Goal: Task Accomplishment & Management: Manage account settings

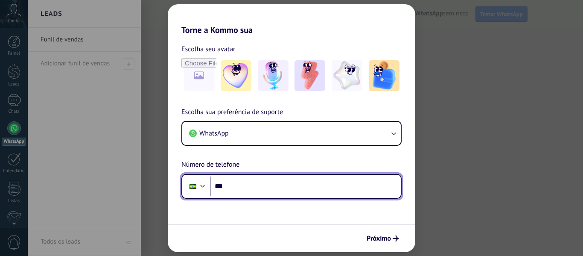
click at [253, 189] on input "***" at bounding box center [305, 186] width 190 height 20
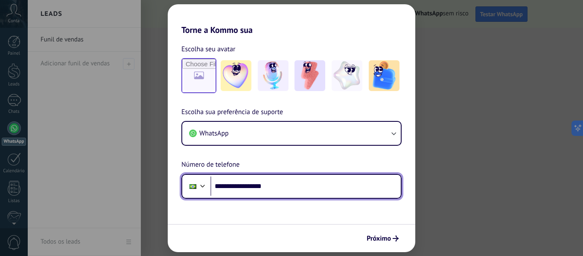
type input "**********"
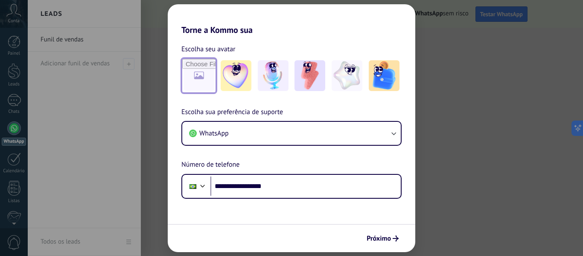
click at [195, 61] on input "file" at bounding box center [198, 75] width 33 height 33
type input "**********"
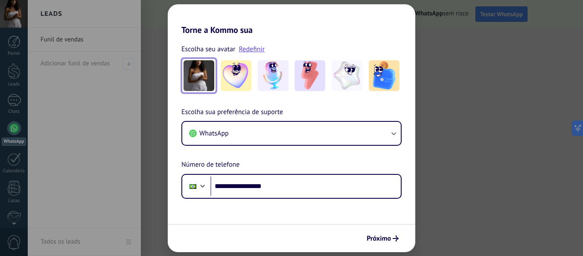
click at [189, 81] on img at bounding box center [198, 75] width 31 height 31
click at [250, 52] on link "Redefinir" at bounding box center [252, 49] width 26 height 9
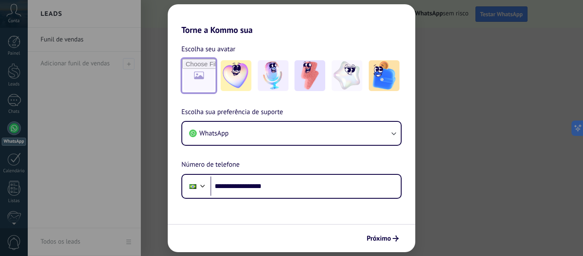
click at [197, 78] on input "file" at bounding box center [198, 75] width 33 height 33
type input "**********"
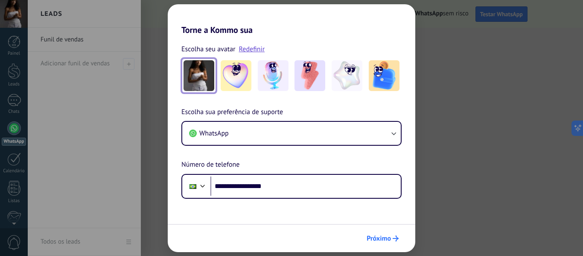
click at [375, 238] on span "Próximo" at bounding box center [378, 238] width 24 height 6
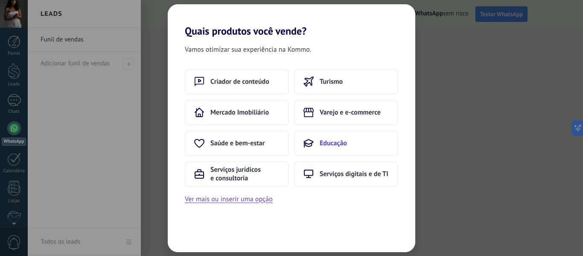
click at [332, 140] on span "Educação" at bounding box center [333, 143] width 27 height 9
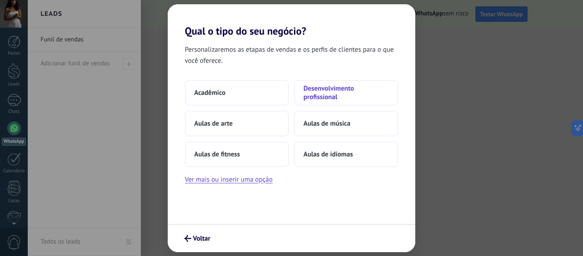
click at [330, 86] on span "Desenvolvimento profissional" at bounding box center [345, 92] width 85 height 17
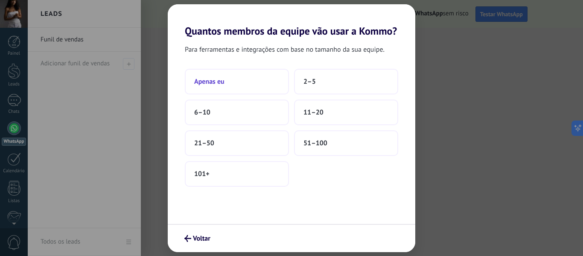
click at [234, 78] on button "Apenas eu" at bounding box center [237, 82] width 104 height 26
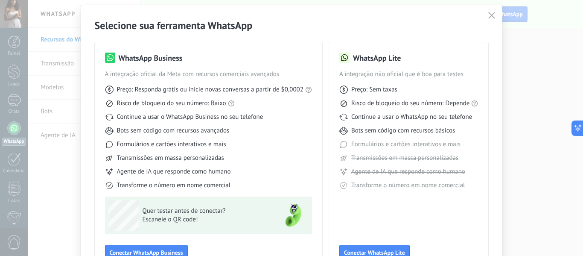
scroll to position [43, 0]
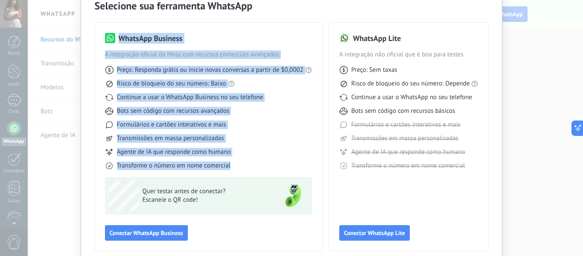
drag, startPoint x: 233, startPoint y: 162, endPoint x: 99, endPoint y: 34, distance: 185.0
click at [99, 34] on div "WhatsApp Business A integração oficial da Meta com recursos comerciais avançado…" at bounding box center [208, 137] width 227 height 228
drag, startPoint x: 221, startPoint y: 77, endPoint x: 222, endPoint y: 82, distance: 5.2
click at [221, 78] on div "Preço: Responda grátis ou inicie novas conversas a partir de $0,0002 Risco de b…" at bounding box center [208, 114] width 207 height 111
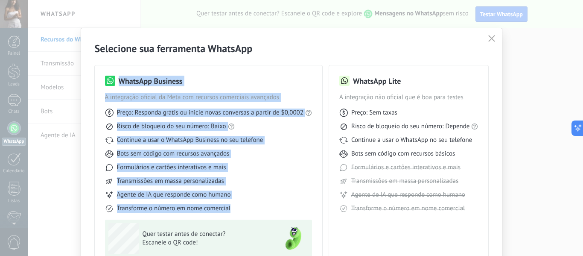
click at [245, 136] on span "Continue a usar o WhatsApp Business no seu telefone" at bounding box center [190, 140] width 146 height 9
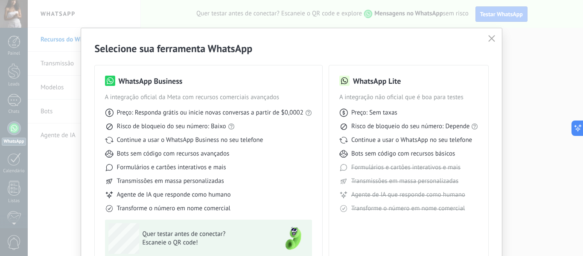
click at [180, 129] on span "Risco de bloqueio do seu número: Baixo" at bounding box center [171, 126] width 109 height 9
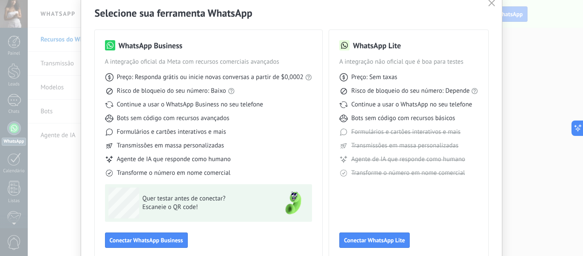
scroll to position [79, 0]
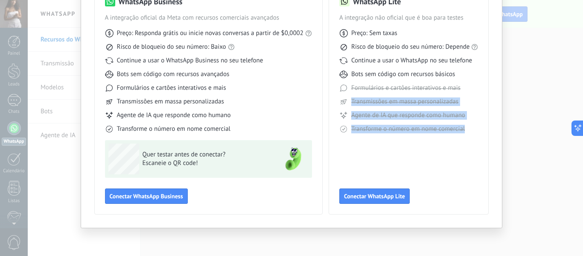
drag, startPoint x: 355, startPoint y: 88, endPoint x: 462, endPoint y: 131, distance: 115.7
click at [462, 131] on div "Preço: Sem taxas Risco de bloqueio do seu número: Depende Continue a usar o Wha…" at bounding box center [408, 77] width 139 height 111
click at [398, 140] on div "WhatsApp Lite A integração não oficial que é boa para testes Preço: Sem taxas R…" at bounding box center [408, 99] width 139 height 207
drag, startPoint x: 465, startPoint y: 131, endPoint x: 360, endPoint y: 94, distance: 110.5
click at [360, 94] on div "Preço: Sem taxas Risco de bloqueio do seu número: Depende Continue a usar o Wha…" at bounding box center [408, 77] width 139 height 111
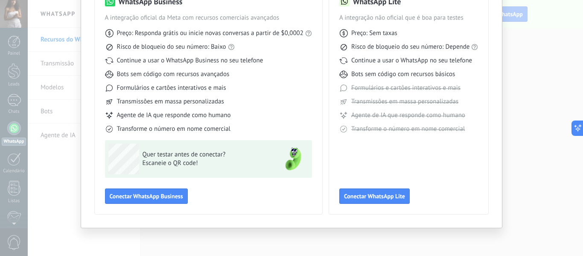
click at [357, 85] on span "Formulários e cartões interativos e mais" at bounding box center [405, 88] width 109 height 9
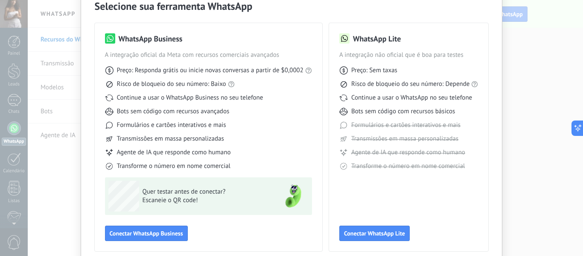
scroll to position [43, 0]
click at [159, 225] on button "Conectar WhatsApp Business" at bounding box center [146, 232] width 83 height 15
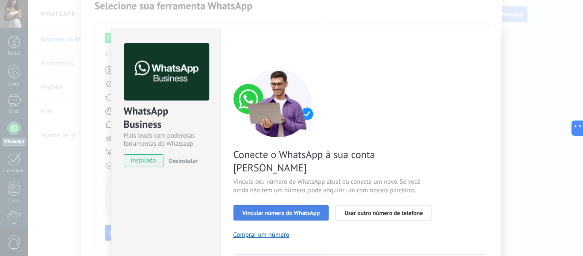
click at [303, 209] on span "Vincular número do WhatsApp" at bounding box center [281, 212] width 78 height 6
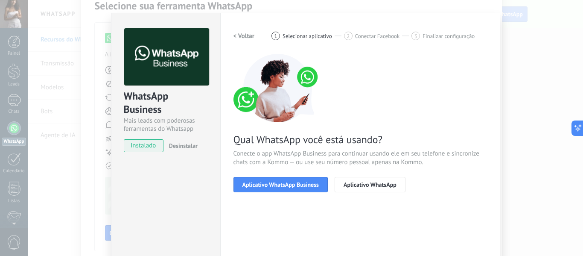
scroll to position [0, 0]
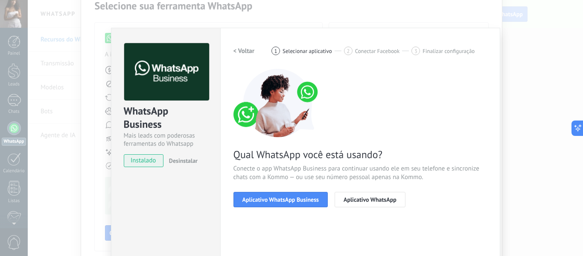
click at [526, 115] on div "WhatsApp Business Mais leads com poderosas ferramentas do Whatsapp instalado De…" at bounding box center [305, 128] width 555 height 256
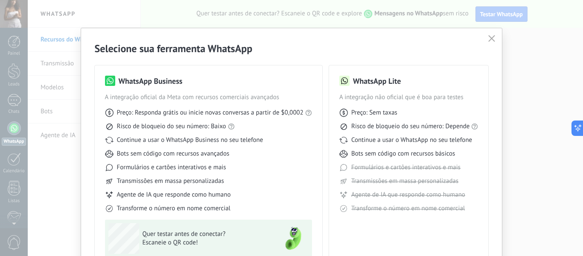
click at [489, 37] on icon "button" at bounding box center [491, 38] width 7 height 7
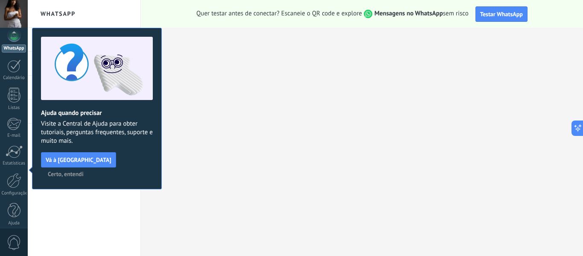
scroll to position [99, 0]
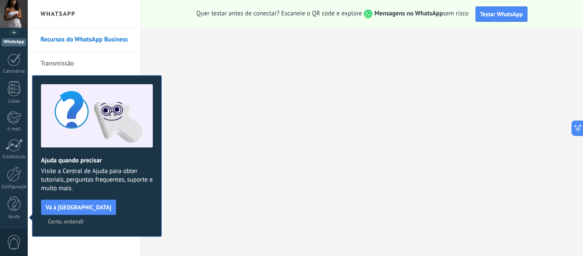
click at [84, 218] on span "Certo, entendi" at bounding box center [66, 221] width 36 height 6
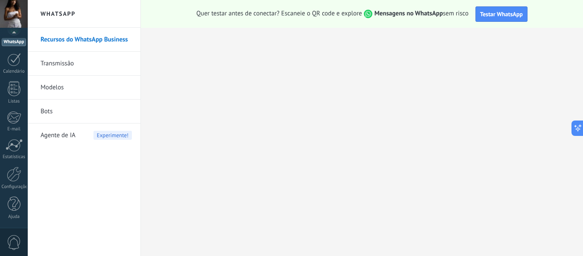
click at [48, 85] on link "Modelos" at bounding box center [86, 88] width 91 height 24
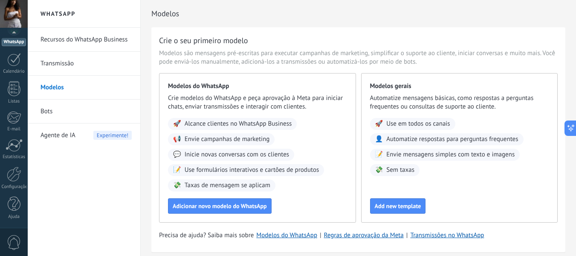
click at [78, 61] on link "Transmissão" at bounding box center [86, 64] width 91 height 24
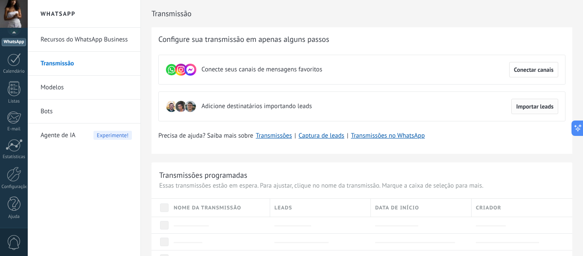
click at [516, 100] on button "Importar leads" at bounding box center [534, 106] width 47 height 15
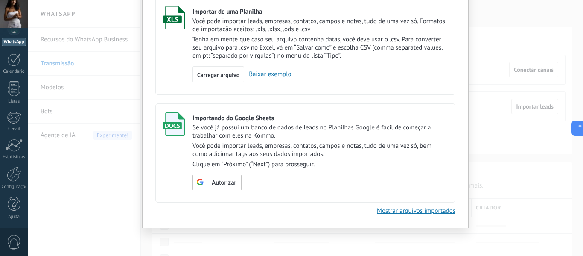
scroll to position [20, 0]
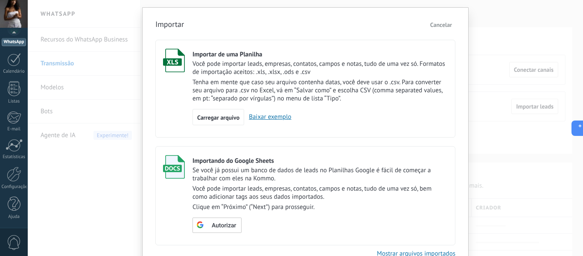
click at [442, 21] on button "Cancelar" at bounding box center [441, 24] width 29 height 13
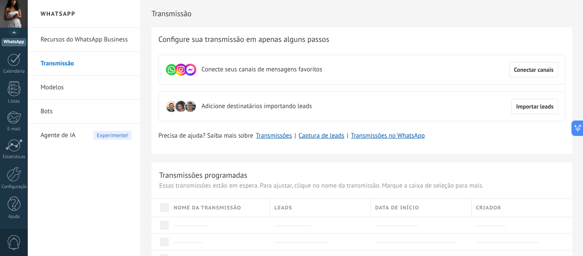
scroll to position [0, 0]
click at [67, 112] on link "Bots" at bounding box center [86, 111] width 91 height 24
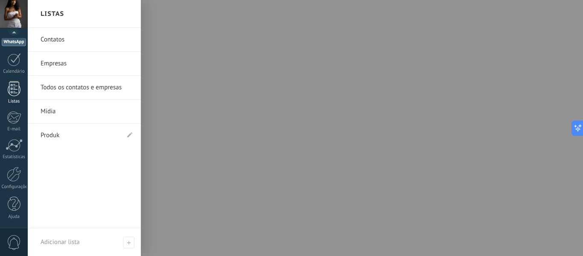
click at [19, 89] on div at bounding box center [14, 88] width 13 height 15
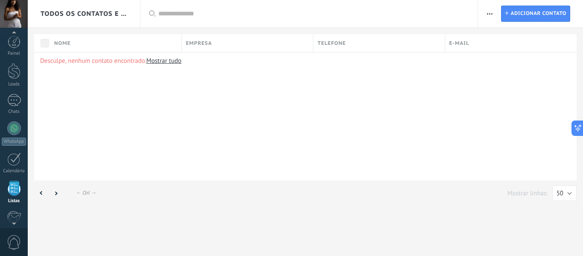
scroll to position [53, 0]
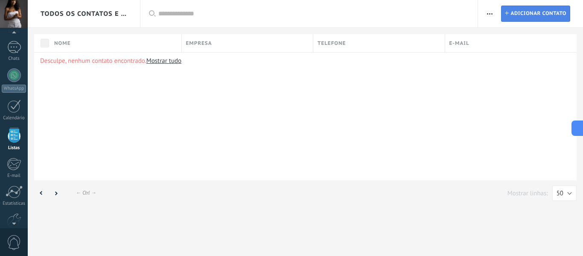
click at [560, 10] on span "Adicionar contato" at bounding box center [538, 13] width 56 height 15
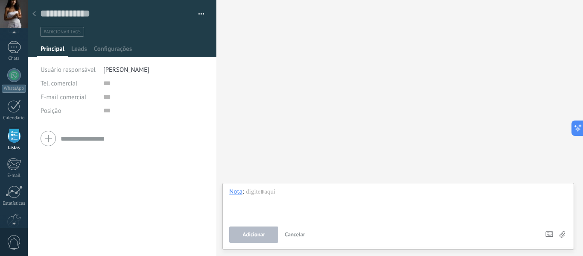
click at [34, 15] on use at bounding box center [33, 13] width 3 height 5
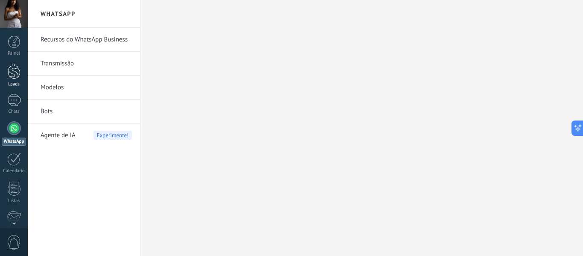
click at [14, 73] on div at bounding box center [14, 71] width 13 height 16
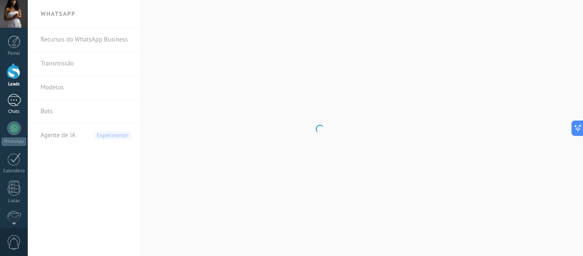
click at [13, 104] on div at bounding box center [14, 100] width 14 height 12
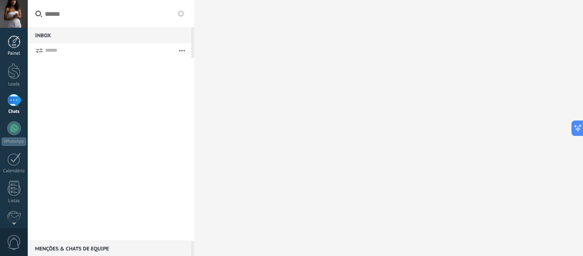
click at [12, 45] on div at bounding box center [14, 41] width 13 height 13
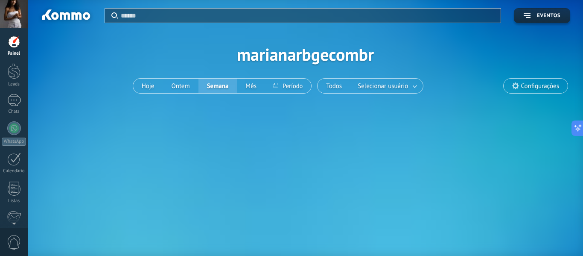
click at [14, 11] on div at bounding box center [14, 14] width 28 height 28
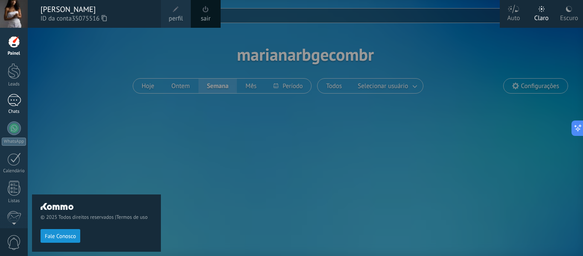
click at [11, 107] on link "Chats" at bounding box center [14, 104] width 28 height 20
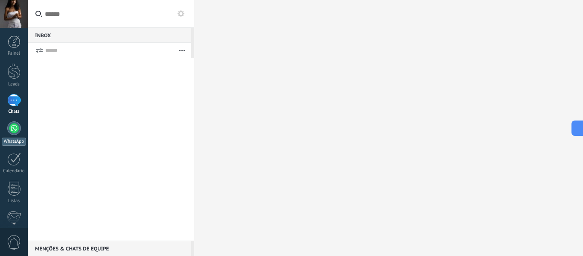
click at [12, 137] on link "WhatsApp" at bounding box center [14, 133] width 28 height 24
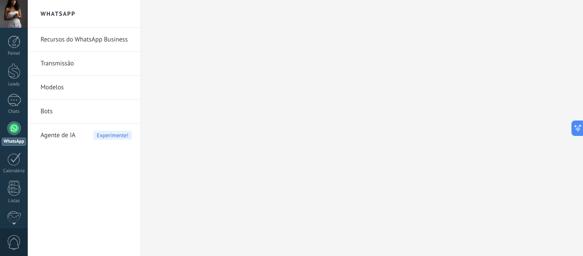
click at [61, 66] on link "Transmissão" at bounding box center [86, 64] width 91 height 24
click at [62, 86] on link "Modelos" at bounding box center [86, 88] width 91 height 24
click at [64, 113] on link "Bots" at bounding box center [86, 111] width 91 height 24
click at [78, 42] on link "Recursos do WhatsApp Business" at bounding box center [86, 40] width 91 height 24
click at [23, 137] on div "WhatsApp" at bounding box center [14, 141] width 24 height 8
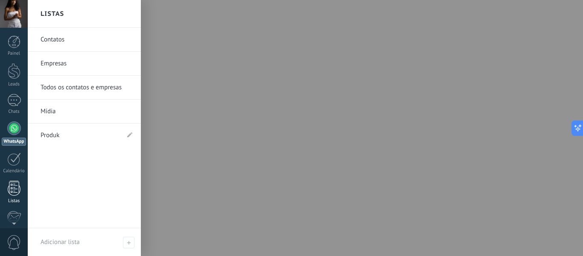
click at [10, 198] on div "Listas" at bounding box center [14, 201] width 25 height 6
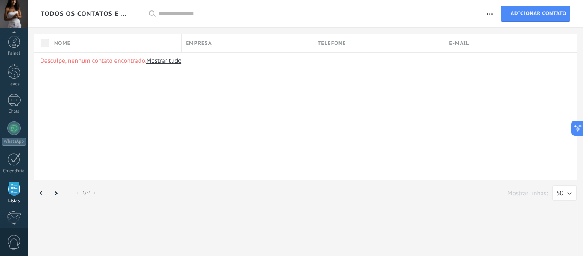
scroll to position [53, 0]
click at [487, 14] on icon "button" at bounding box center [490, 13] width 6 height 1
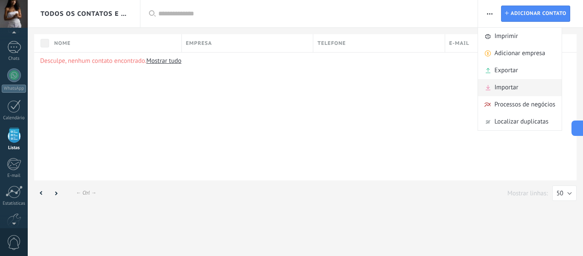
click at [507, 94] on span "Importar" at bounding box center [506, 87] width 24 height 17
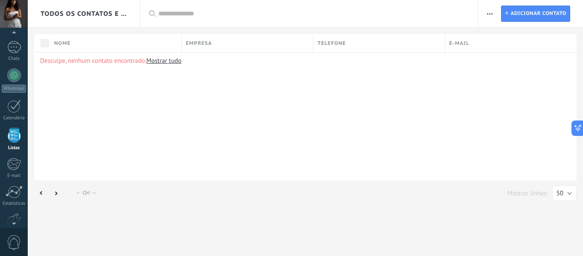
click at [487, 12] on span "button" at bounding box center [490, 14] width 6 height 16
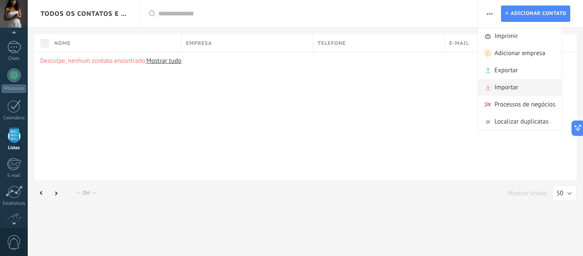
click at [533, 85] on div "Importar" at bounding box center [520, 87] width 84 height 17
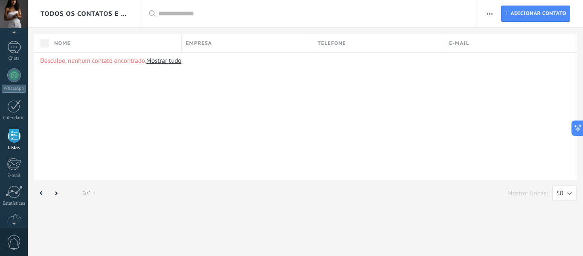
click at [490, 12] on span "button" at bounding box center [490, 14] width 6 height 16
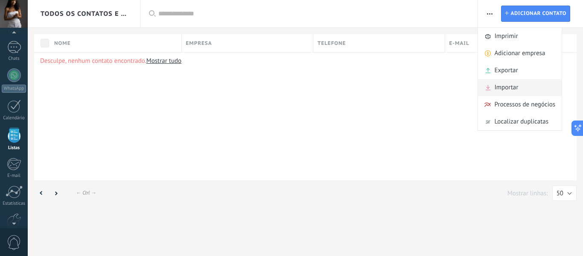
click at [520, 88] on div "Importar" at bounding box center [520, 87] width 84 height 17
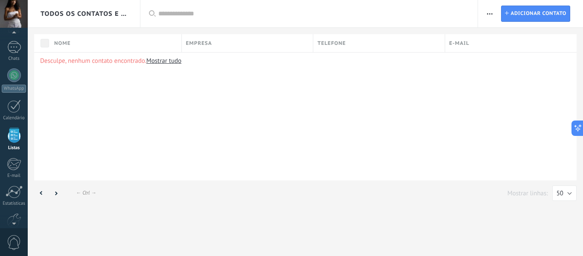
click at [483, 46] on div "E-mail" at bounding box center [511, 43] width 132 height 18
click at [163, 59] on link "Mostrar tudo" at bounding box center [163, 61] width 35 height 8
click at [512, 12] on span "Adicionar contato" at bounding box center [538, 13] width 56 height 15
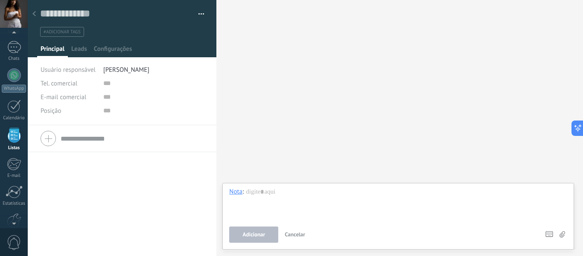
click at [33, 10] on div at bounding box center [34, 14] width 12 height 17
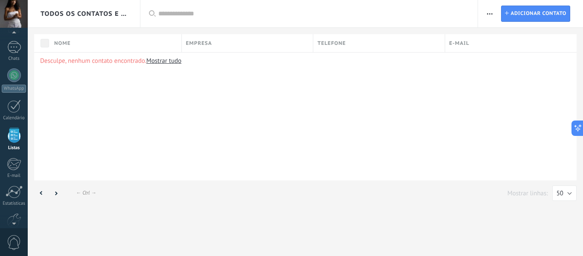
click at [491, 8] on span "button" at bounding box center [490, 14] width 6 height 16
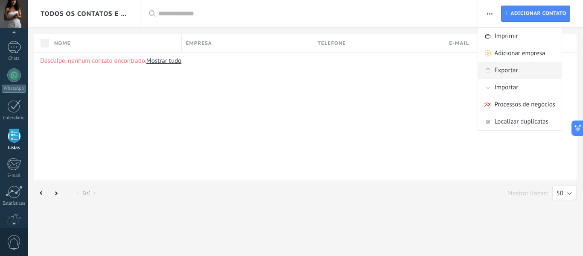
click at [503, 64] on span "Exportar" at bounding box center [505, 70] width 23 height 17
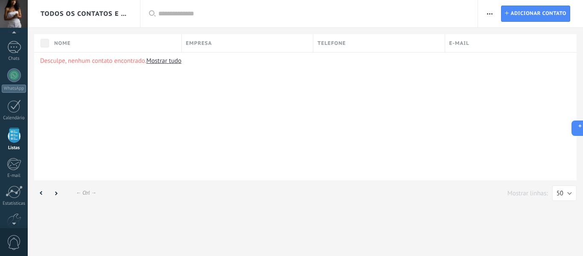
click at [485, 14] on button "button" at bounding box center [489, 14] width 12 height 16
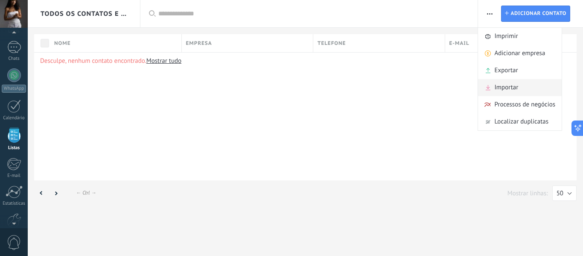
click at [503, 88] on span "Importar" at bounding box center [506, 87] width 24 height 17
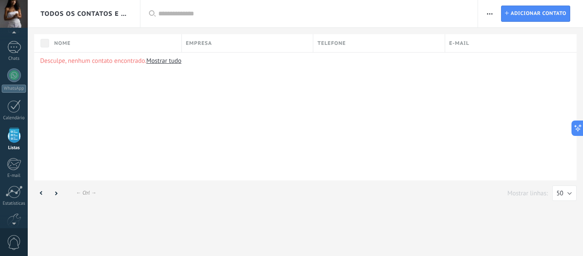
click at [503, 88] on div "Desculpe, nenhum contato encontrado. Mostrar tudo" at bounding box center [305, 116] width 542 height 128
click at [355, 102] on div "Desculpe, nenhum contato encontrado. Mostrar tudo" at bounding box center [305, 116] width 542 height 128
click at [71, 21] on div "Todos os contatos e Empresas" at bounding box center [84, 13] width 87 height 27
click at [10, 73] on div at bounding box center [14, 71] width 13 height 16
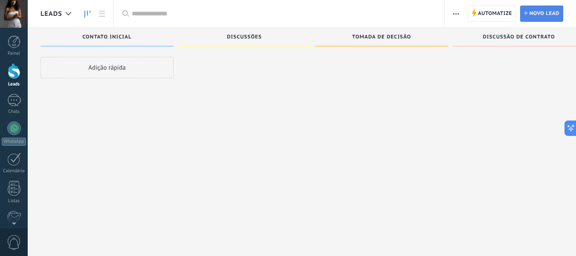
click at [540, 16] on span "Novo lead" at bounding box center [545, 13] width 30 height 15
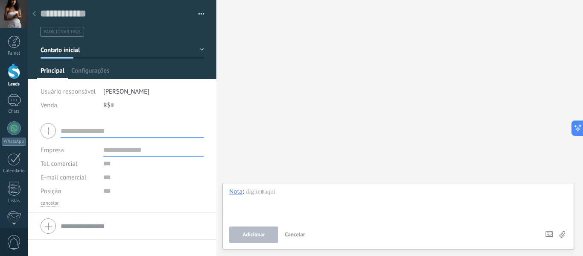
click at [33, 13] on icon at bounding box center [33, 13] width 3 height 5
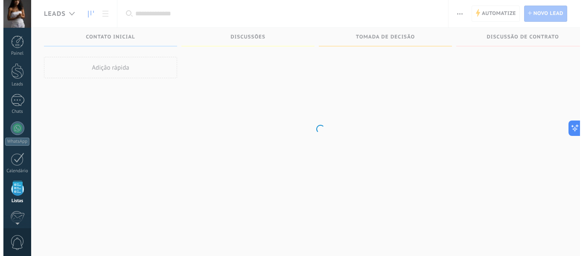
scroll to position [53, 0]
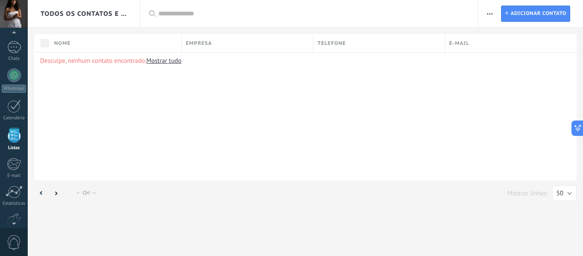
click at [489, 7] on span "button" at bounding box center [490, 14] width 6 height 16
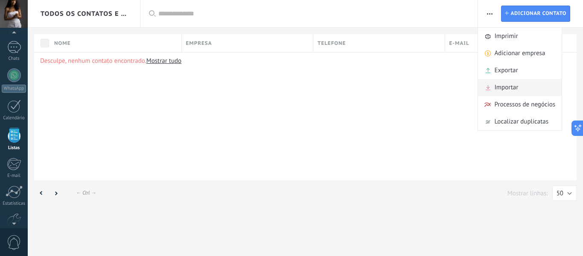
click at [503, 80] on span "Importar" at bounding box center [506, 87] width 24 height 17
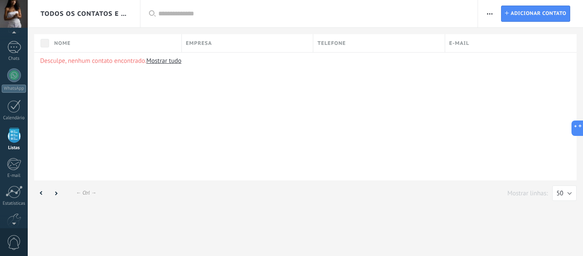
click at [492, 19] on span "button" at bounding box center [490, 14] width 6 height 16
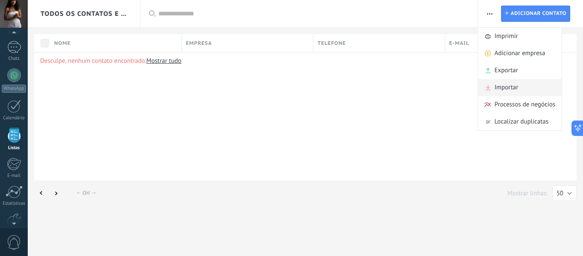
click at [511, 89] on span "Importar" at bounding box center [506, 87] width 24 height 17
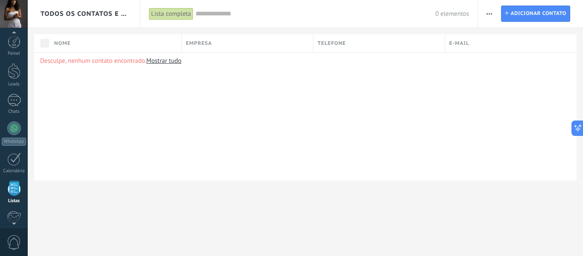
scroll to position [53, 0]
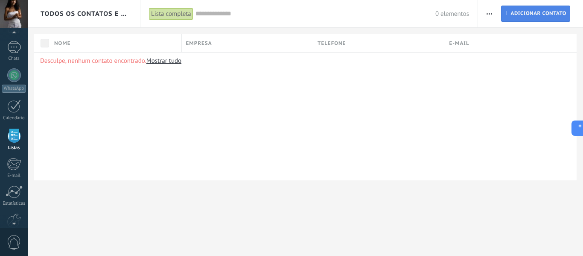
click at [541, 9] on span "Adicionar contato" at bounding box center [538, 13] width 56 height 15
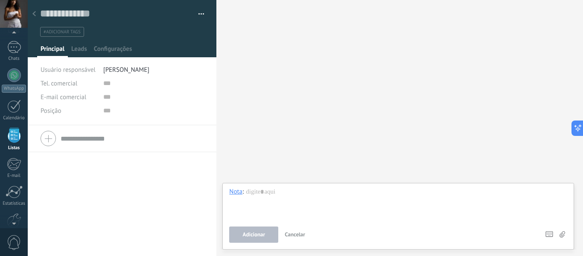
click at [32, 13] on div at bounding box center [34, 14] width 12 height 17
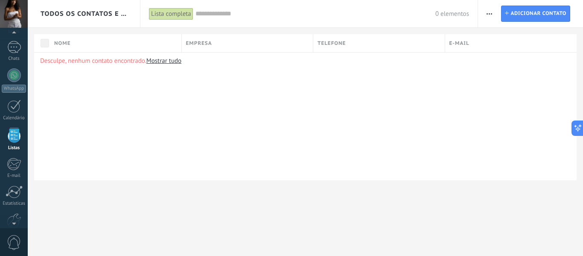
click at [488, 11] on span "button" at bounding box center [489, 14] width 6 height 16
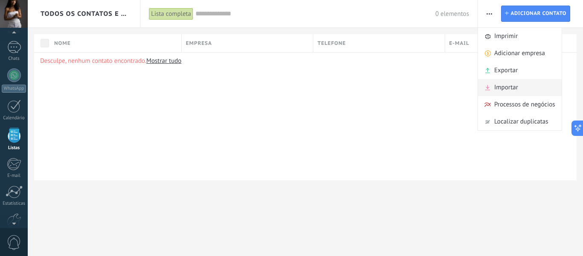
click at [516, 84] on span "Importar" at bounding box center [506, 87] width 24 height 17
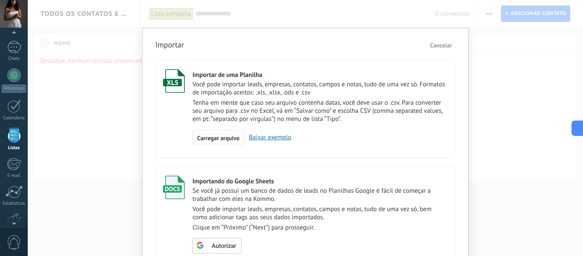
click at [224, 131] on div "Carregar arquivo" at bounding box center [218, 137] width 52 height 16
click at [0, 0] on input "Importar de uma Planilha Você pode importar leads, empresas, contatos, campos e…" at bounding box center [0, 0] width 0 height 0
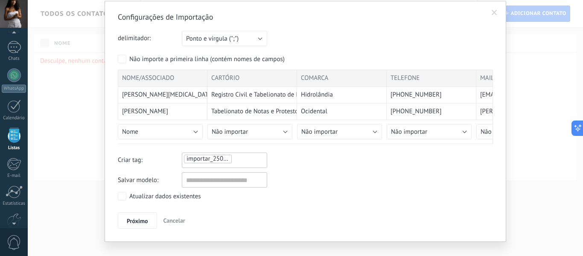
scroll to position [40, 0]
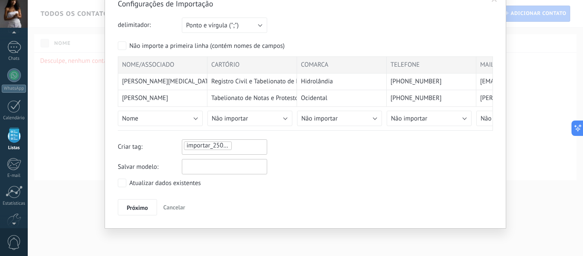
click at [202, 168] on input "text" at bounding box center [224, 166] width 85 height 15
click at [290, 177] on div "Configurações de Importação delimitador: Ponto e vírgula (";") Vírgula (",") Ta…" at bounding box center [305, 107] width 375 height 216
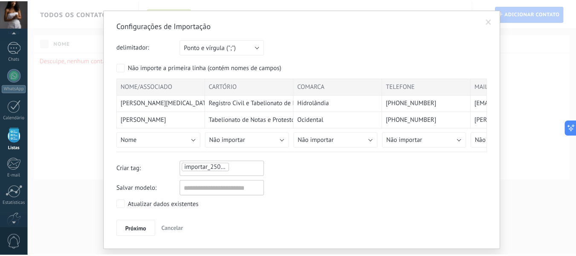
scroll to position [0, 0]
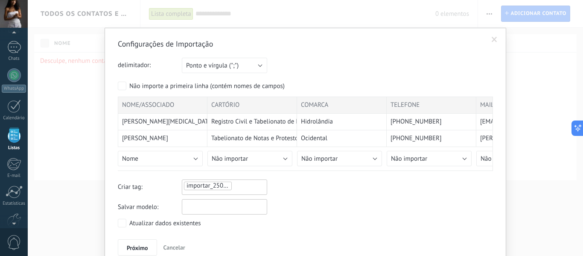
click at [245, 204] on input "text" at bounding box center [224, 206] width 85 height 15
type input "**********"
click at [127, 250] on span "Próximo" at bounding box center [137, 247] width 21 height 6
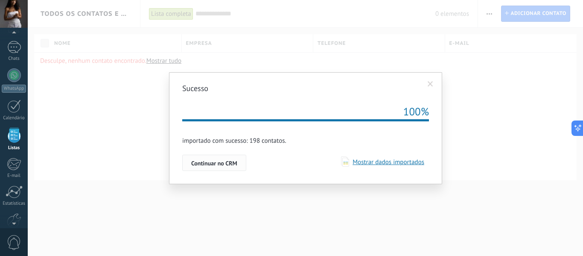
click at [221, 158] on button "Continuar no CRM" at bounding box center [214, 162] width 64 height 16
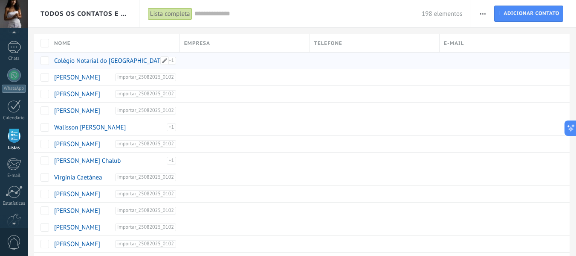
click at [172, 58] on div "importar_25082025_0102" at bounding box center [169, 64] width 13 height 15
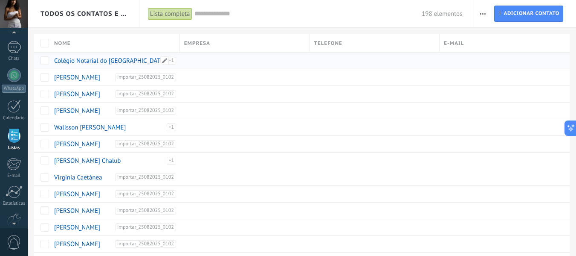
click at [129, 58] on link "Colégio Notarial do Brasil Seção Goiás" at bounding box center [127, 61] width 146 height 8
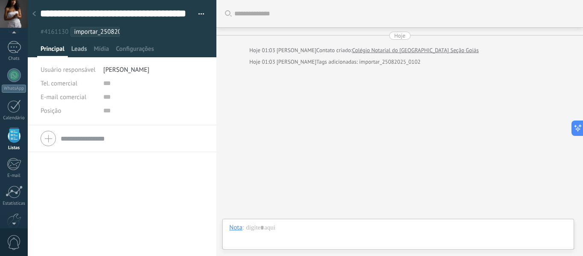
click at [86, 47] on span "Leads" at bounding box center [79, 51] width 16 height 12
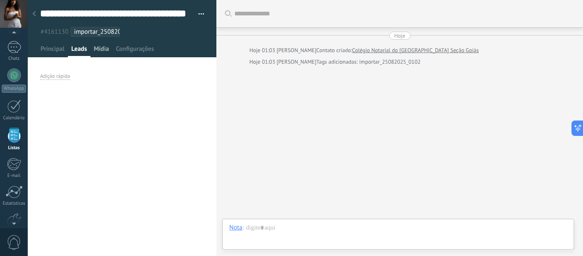
click at [104, 48] on span "Mídia" at bounding box center [101, 51] width 15 height 12
click at [136, 49] on span "Configurações" at bounding box center [135, 51] width 38 height 12
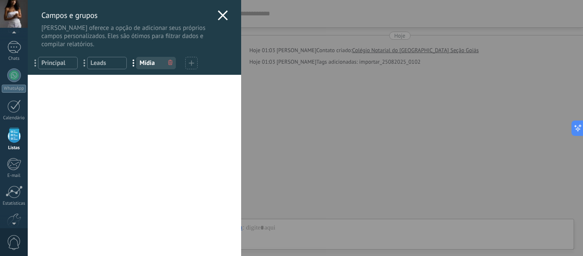
click at [218, 13] on icon at bounding box center [223, 15] width 10 height 10
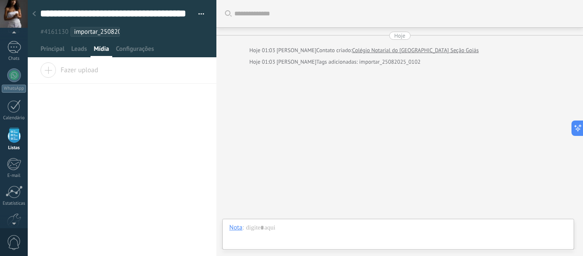
click at [32, 9] on div at bounding box center [34, 14] width 12 height 17
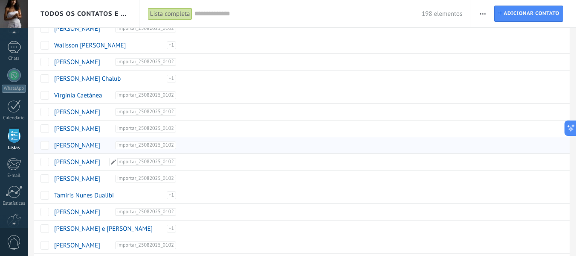
scroll to position [59, 0]
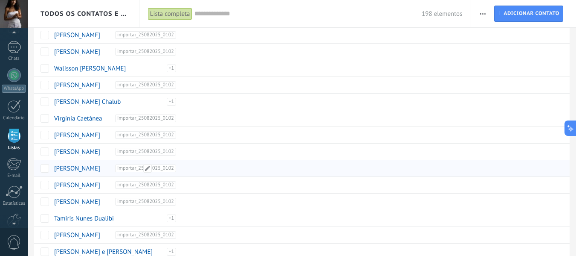
click at [96, 164] on div "Thalitha Durães Coelho Amorim importar_25082025_0102" at bounding box center [113, 168] width 127 height 16
click at [99, 168] on link "Thalitha Durães Coelho Amorim" at bounding box center [77, 168] width 46 height 8
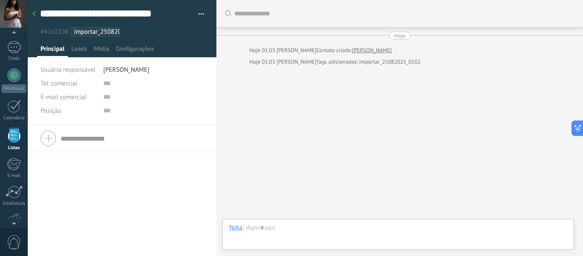
scroll to position [43, 0]
click at [26, 12] on div at bounding box center [14, 14] width 28 height 28
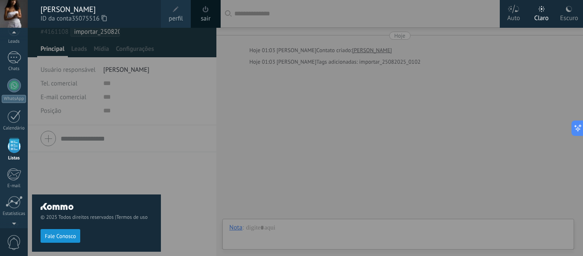
click at [289, 112] on div at bounding box center [319, 128] width 583 height 256
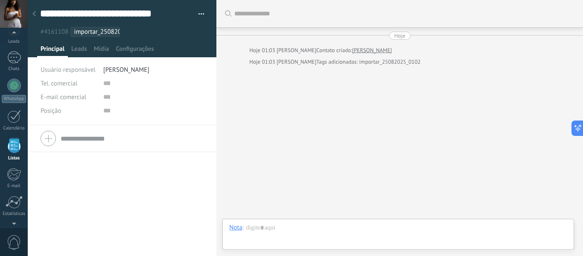
scroll to position [53, 0]
click at [32, 16] on icon at bounding box center [33, 13] width 3 height 5
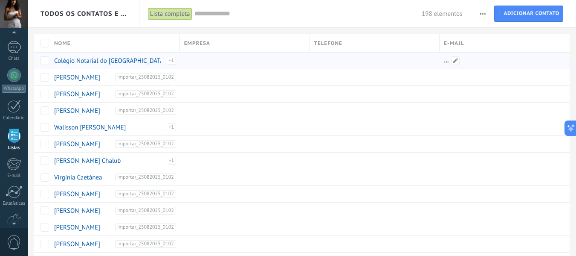
click at [465, 57] on div at bounding box center [502, 60] width 124 height 16
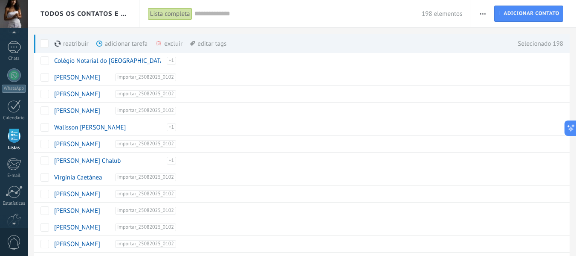
click at [163, 44] on div "excluir mais" at bounding box center [184, 43] width 58 height 19
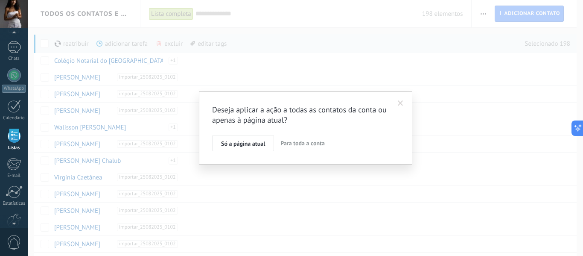
click at [289, 144] on span "Para toda a conta" at bounding box center [302, 143] width 44 height 8
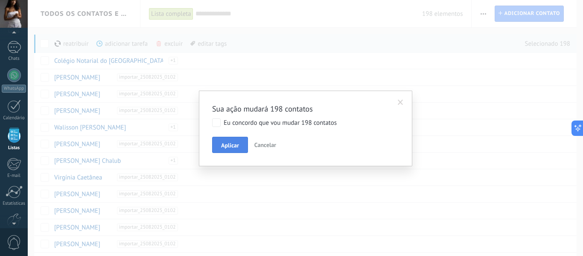
click at [240, 149] on button "Aplicar" at bounding box center [230, 145] width 36 height 16
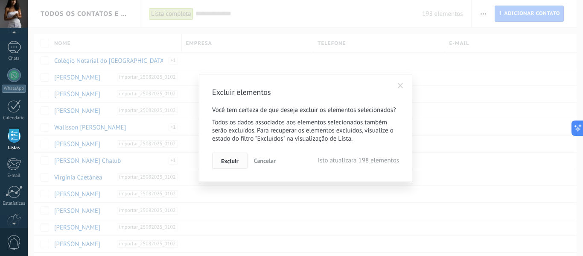
click at [230, 160] on span "Excluir" at bounding box center [229, 161] width 17 height 6
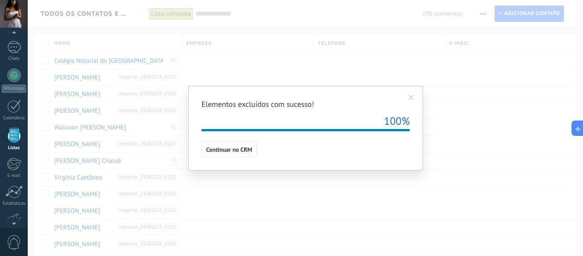
click at [243, 149] on span "Continuar no CRM" at bounding box center [229, 149] width 46 height 6
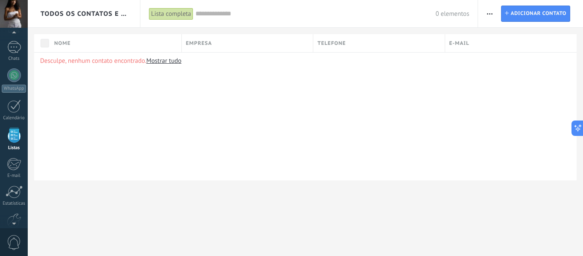
click at [490, 11] on span "button" at bounding box center [490, 14] width 6 height 16
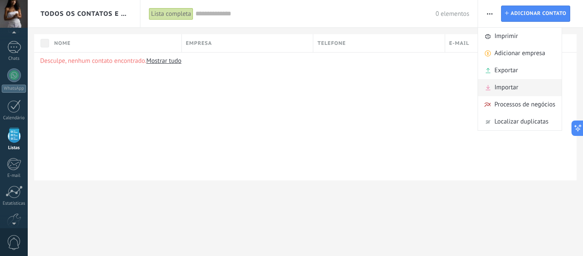
click at [496, 83] on span "Importar" at bounding box center [506, 87] width 24 height 17
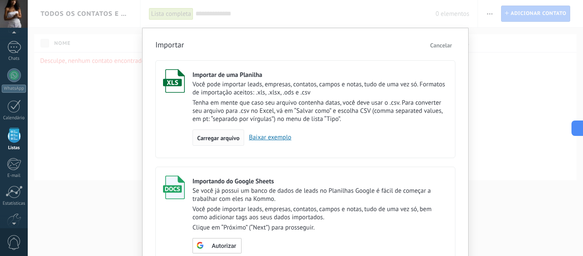
click at [204, 135] on span "Carregar arquivo" at bounding box center [218, 138] width 42 height 6
click at [0, 0] on input "Importar de uma Planilha Você pode importar leads, empresas, contatos, campos e…" at bounding box center [0, 0] width 0 height 0
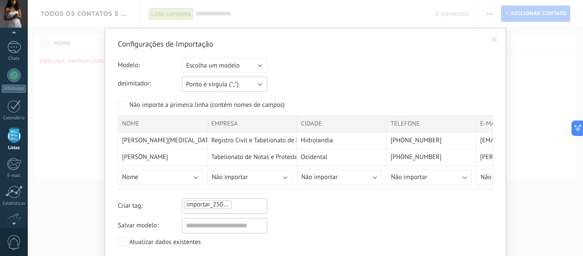
click at [257, 87] on button "Ponto e vírgula (";")" at bounding box center [224, 83] width 85 height 15
click at [316, 84] on div "delimitador: Ponto e vírgula (";") Vírgula (",") Tabulação (" ") Ponto e vírgul…" at bounding box center [305, 83] width 375 height 15
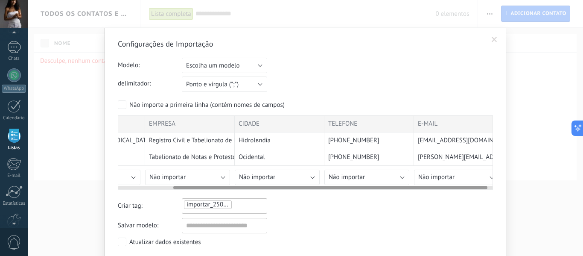
scroll to position [0, 73]
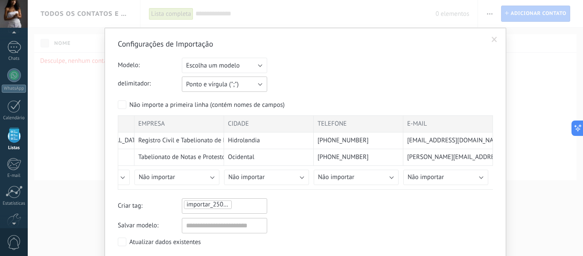
click at [238, 78] on button "Ponto e vírgula (";")" at bounding box center [224, 83] width 85 height 15
click at [236, 108] on li "Tabulação (" ")" at bounding box center [222, 113] width 90 height 15
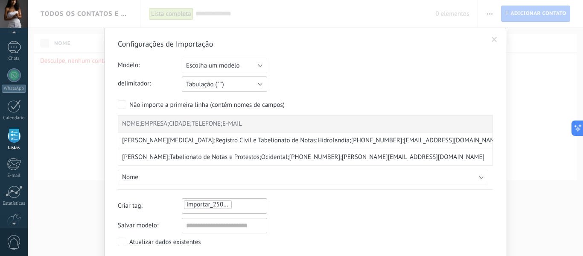
click at [253, 85] on button "Tabulação (" ")" at bounding box center [224, 83] width 85 height 15
click at [244, 98] on span "Vírgula (",")" at bounding box center [220, 99] width 87 height 8
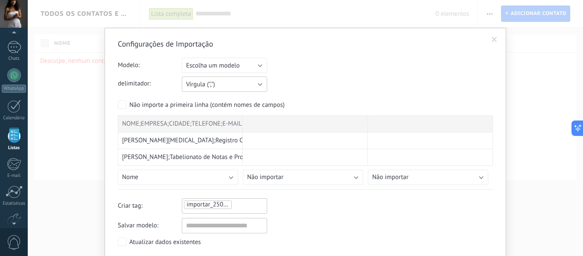
click at [251, 86] on button "Vírgula (",")" at bounding box center [224, 83] width 85 height 15
click at [239, 83] on span "Ponto e vírgula (";")" at bounding box center [220, 84] width 87 height 8
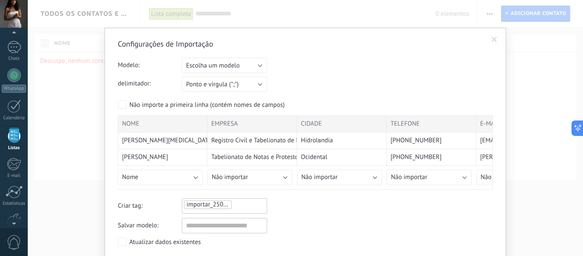
click at [362, 87] on div "delimitador: Ponto e vírgula (";") Vírgula (",") Tabulação (" ") Ponto e vírgul…" at bounding box center [305, 83] width 375 height 15
click at [221, 71] on button "Escolha um modelo" at bounding box center [224, 65] width 85 height 15
click at [250, 81] on span "Associados CNB" at bounding box center [220, 80] width 87 height 8
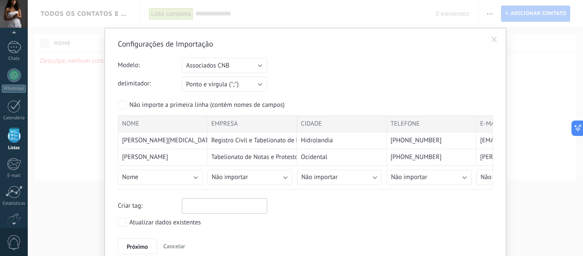
click at [315, 78] on div "delimitador: Ponto e vírgula (";") Vírgula (",") Tabulação (" ") Ponto e vírgul…" at bounding box center [305, 83] width 375 height 15
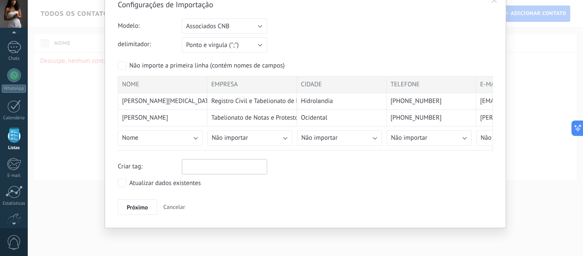
click at [201, 171] on div at bounding box center [224, 166] width 85 height 15
type input "********"
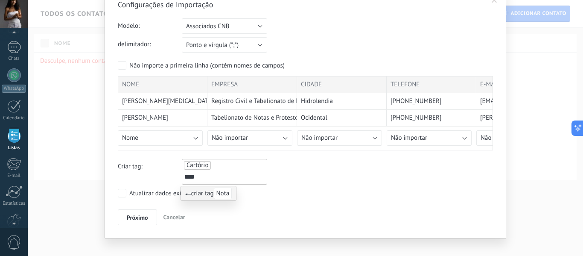
type input "*****"
type input "**********"
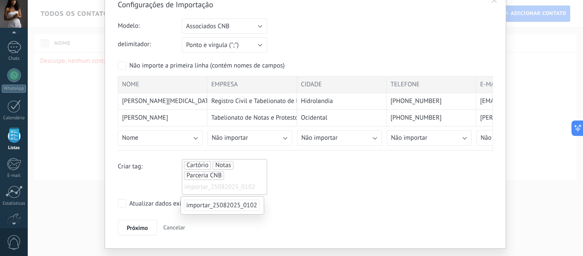
click at [323, 199] on div "Atualizar dados existentes" at bounding box center [305, 204] width 375 height 11
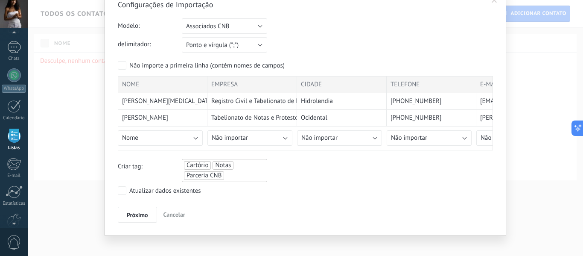
click at [114, 189] on div "Configurações de Importação Modelo: Escolha um modelo Associados CNB Associados…" at bounding box center [305, 111] width 401 height 247
click at [143, 214] on span "Próximo" at bounding box center [137, 215] width 21 height 6
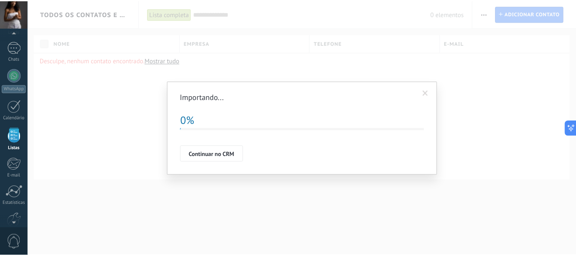
scroll to position [0, 0]
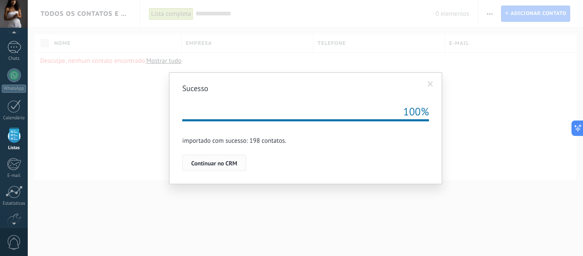
click at [205, 169] on button "Continuar no CRM" at bounding box center [214, 162] width 64 height 16
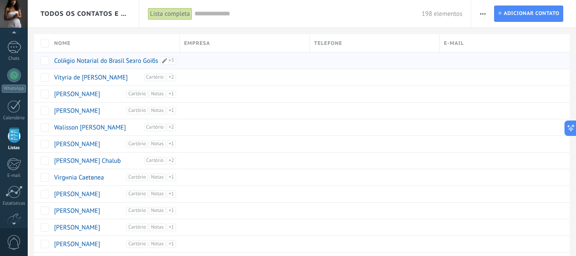
click at [172, 59] on div "Cartório Notas Parceria CNB" at bounding box center [169, 72] width 13 height 31
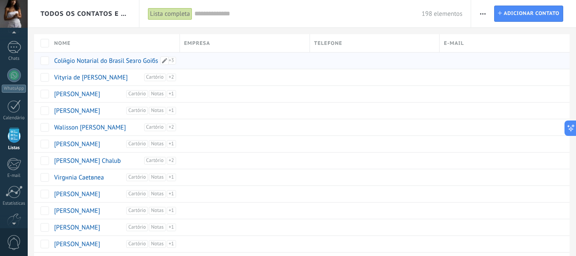
click at [83, 61] on link "Colйgio Notarial do Brasil Seзгo Goiбs" at bounding box center [106, 61] width 104 height 8
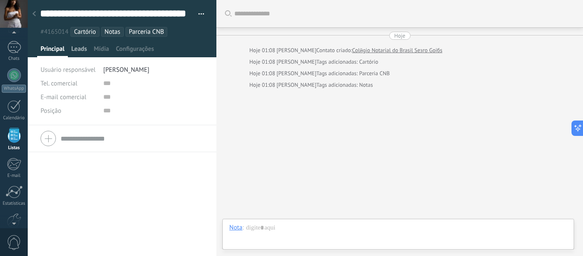
click at [80, 49] on span "Leads" at bounding box center [79, 51] width 16 height 12
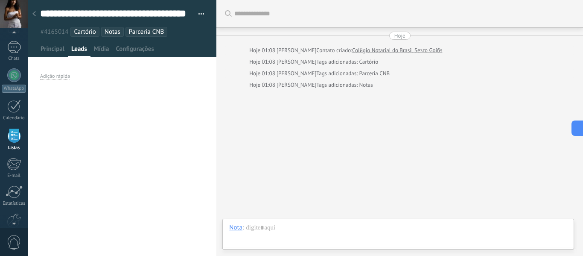
click at [99, 44] on div at bounding box center [122, 28] width 189 height 57
click at [104, 48] on span "Mídia" at bounding box center [101, 51] width 15 height 12
click at [136, 51] on span "Configurações" at bounding box center [135, 51] width 38 height 12
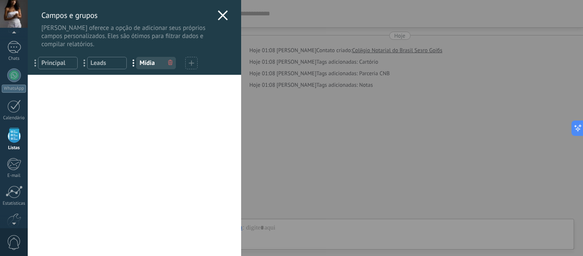
click at [218, 13] on icon at bounding box center [223, 15] width 10 height 10
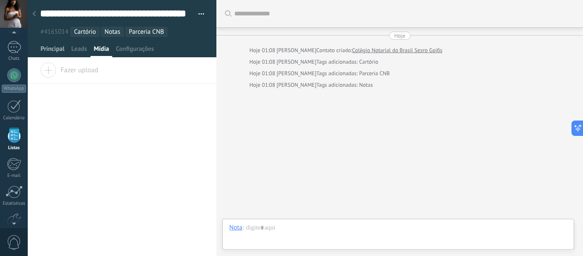
click at [48, 49] on span "Principal" at bounding box center [53, 51] width 24 height 12
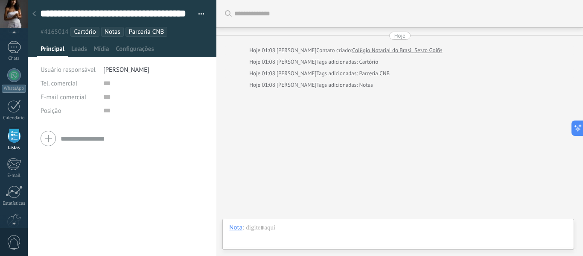
click at [33, 15] on use at bounding box center [33, 13] width 3 height 5
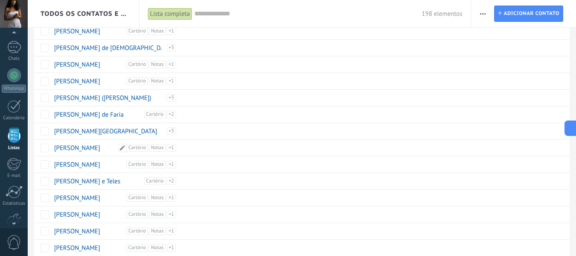
scroll to position [656, 0]
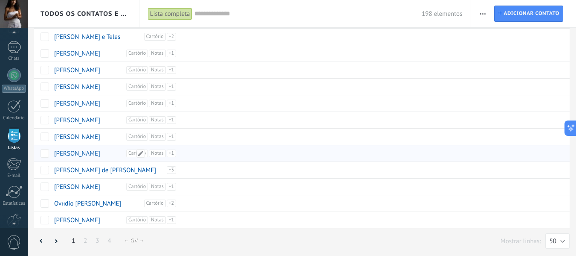
click at [70, 148] on div "Paulo Roberto Siqueira Sousa Cartório Notas Parceria CNB" at bounding box center [113, 153] width 127 height 16
click at [72, 151] on link "Paulo Roberto Siqueira Sousa" at bounding box center [77, 153] width 46 height 8
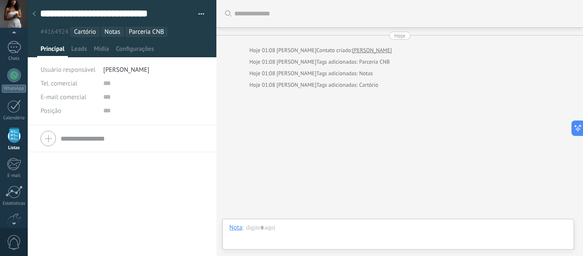
click at [198, 16] on button "button" at bounding box center [198, 14] width 12 height 13
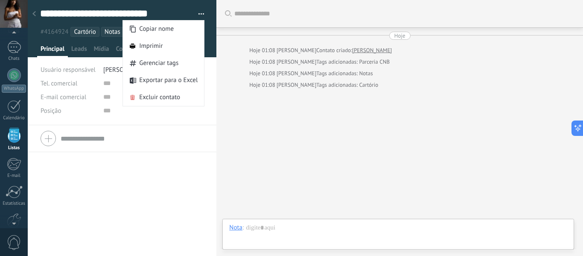
click at [267, 169] on div "Buscar Carregar mais Hoje Hoje 01:08 Mariana Berredo Contato criado: Paulo Robe…" at bounding box center [399, 128] width 366 height 256
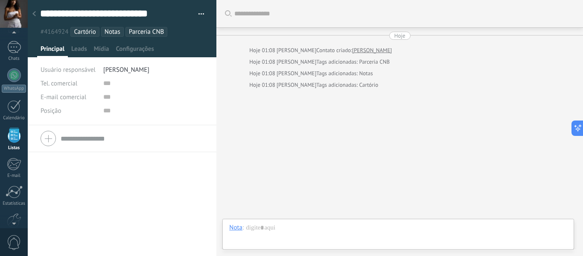
click at [79, 89] on div "Tel. comercial Comercial direto Celular Faz Casa Outros Tel. comercial" at bounding box center [69, 83] width 56 height 14
click at [71, 99] on span "E-mail comercial" at bounding box center [64, 97] width 46 height 8
click at [100, 98] on div "E-mail comercial Email privado Outro email E-mail comercial Escrever Enviar da …" at bounding box center [122, 97] width 163 height 14
drag, startPoint x: 109, startPoint y: 82, endPoint x: 88, endPoint y: 81, distance: 20.5
click at [108, 82] on input "text" at bounding box center [153, 83] width 101 height 14
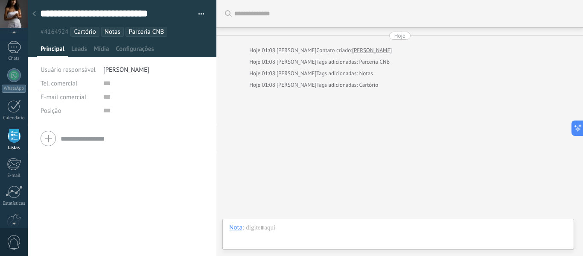
click at [64, 81] on span "Tel. comercial" at bounding box center [59, 83] width 37 height 8
click at [110, 81] on input "text" at bounding box center [153, 83] width 101 height 14
click at [403, 149] on div "Buscar Carregar mais Hoje Hoje 01:08 Mariana Berredo Contato criado: Paulo Robe…" at bounding box center [399, 128] width 366 height 256
click at [38, 17] on div at bounding box center [34, 14] width 12 height 17
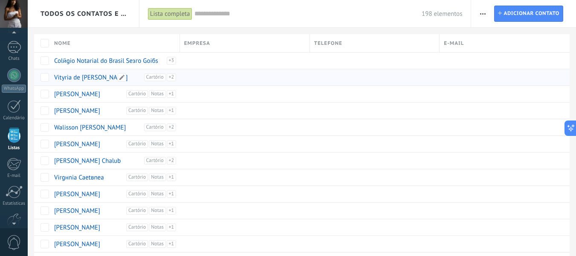
click at [91, 79] on link "Vitуria de Castro Costa" at bounding box center [91, 77] width 74 height 8
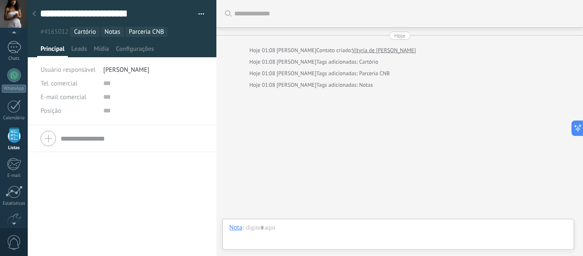
click at [35, 11] on div at bounding box center [34, 14] width 12 height 17
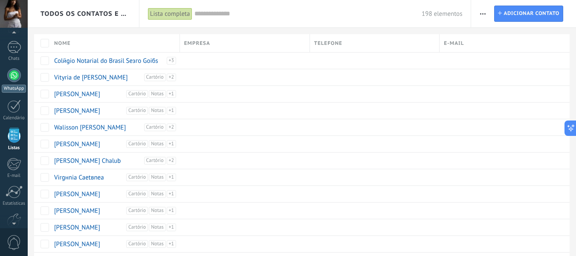
click at [15, 76] on div at bounding box center [14, 75] width 14 height 14
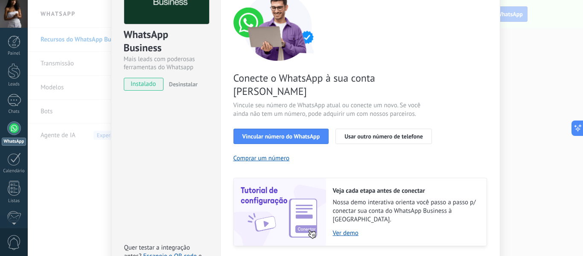
scroll to position [85, 0]
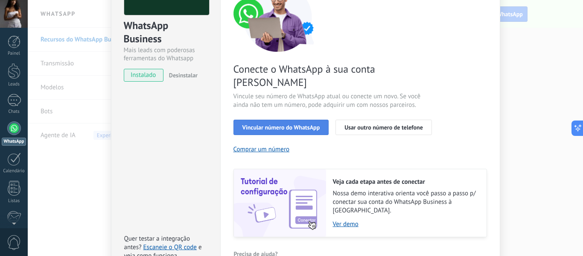
click at [295, 119] on button "Vincular número do WhatsApp" at bounding box center [281, 126] width 96 height 15
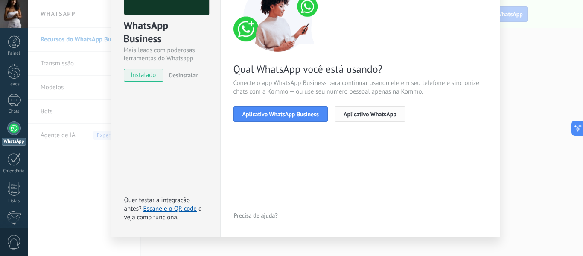
click at [370, 118] on button "Aplicativo WhatsApp" at bounding box center [369, 113] width 71 height 15
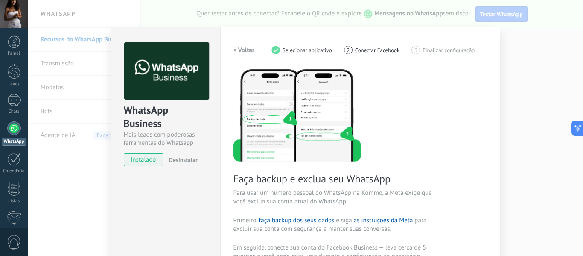
scroll to position [0, 0]
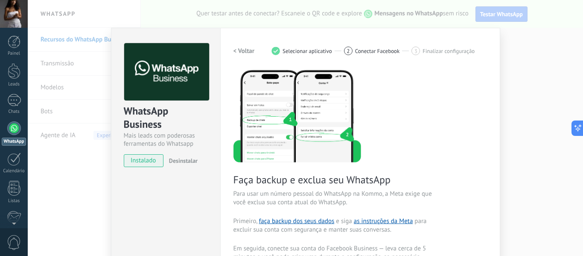
click at [236, 49] on h2 "< Voltar" at bounding box center [243, 51] width 21 height 8
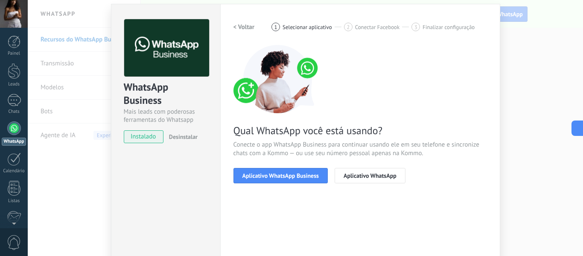
scroll to position [43, 0]
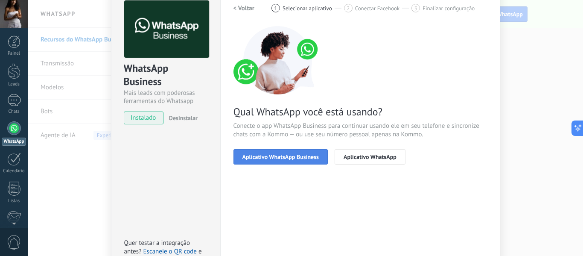
click at [296, 156] on span "Aplicativo WhatsApp Business" at bounding box center [280, 157] width 76 height 6
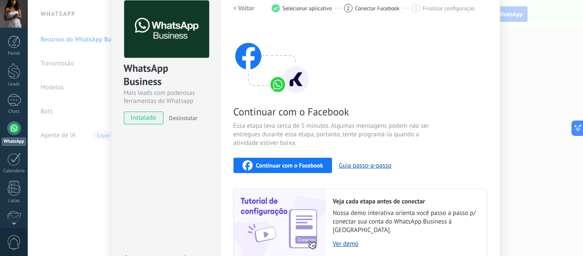
scroll to position [0, 0]
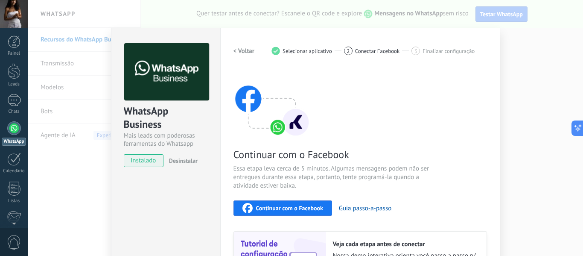
click at [250, 52] on h2 "< Voltar" at bounding box center [243, 51] width 21 height 8
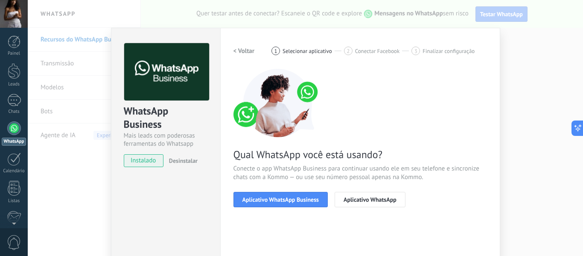
click at [516, 104] on div "WhatsApp Business Mais leads com poderosas ferramentas do Whatsapp instalado De…" at bounding box center [305, 128] width 555 height 256
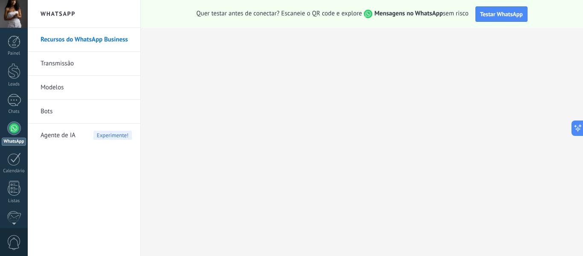
click at [12, 91] on div "Painel Leads Chats WhatsApp Clientes" at bounding box center [14, 181] width 28 height 292
click at [15, 183] on div at bounding box center [14, 187] width 13 height 15
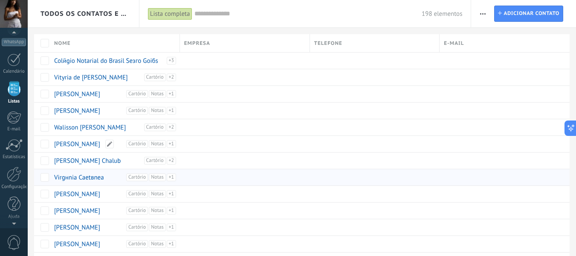
scroll to position [53, 0]
click at [231, 17] on input "text" at bounding box center [309, 13] width 228 height 9
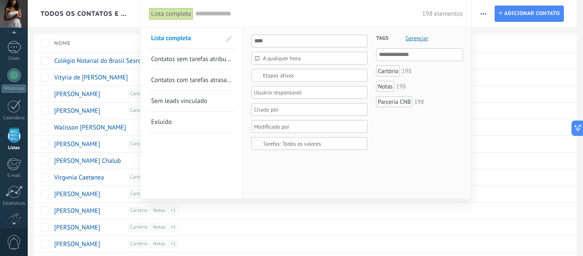
click at [172, 59] on span "Contatos sem tarefas atribuídas" at bounding box center [194, 59] width 86 height 8
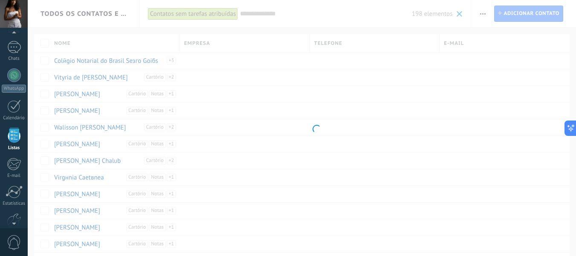
click at [269, 15] on body ".abccls-1,.abccls-2{fill-rule:evenodd}.abccls-2{fill:#fff} .abfcls-1{fill:none}…" at bounding box center [288, 128] width 576 height 256
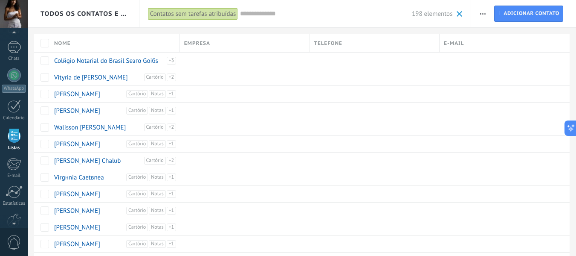
click at [266, 10] on input "text" at bounding box center [326, 13] width 172 height 9
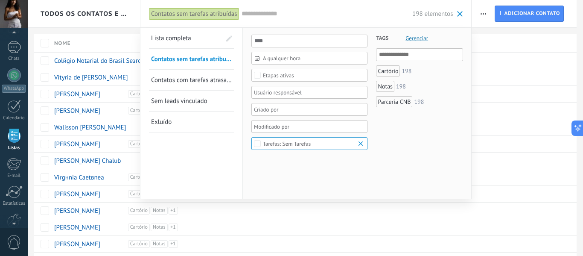
click at [462, 14] on span at bounding box center [460, 14] width 6 height 6
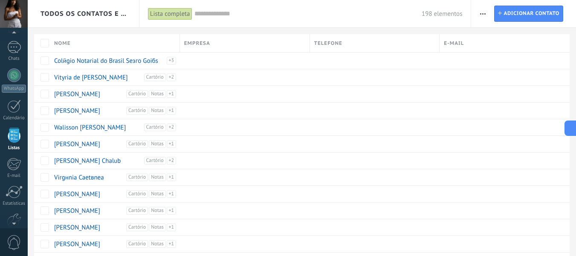
click at [232, 14] on input "text" at bounding box center [309, 13] width 228 height 9
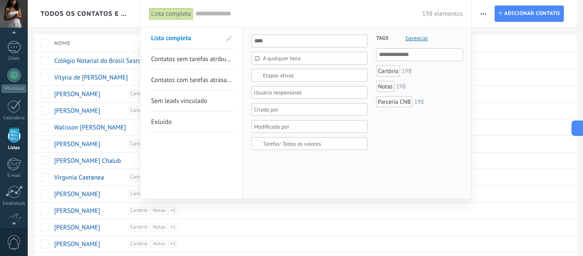
click at [539, 81] on div at bounding box center [291, 128] width 583 height 256
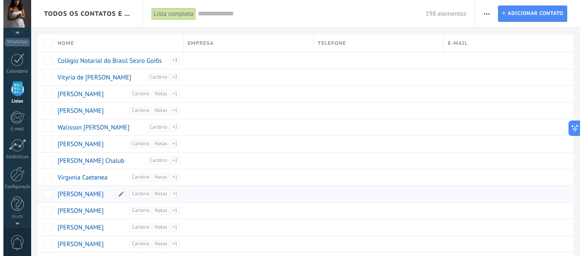
scroll to position [53, 0]
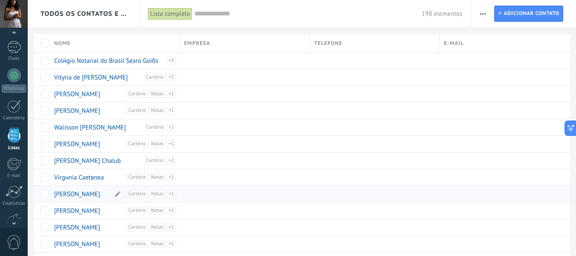
click at [67, 192] on link "Valйria Braga Pereira" at bounding box center [77, 194] width 46 height 8
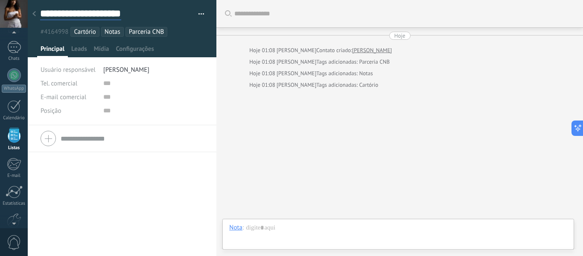
click at [58, 13] on input "**********" at bounding box center [80, 13] width 81 height 13
type input "**********"
click at [34, 10] on div at bounding box center [34, 14] width 12 height 17
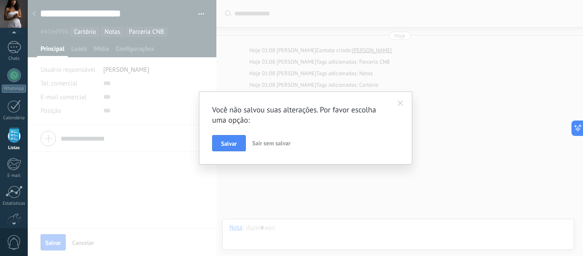
click at [277, 140] on span "Sair sem salvar" at bounding box center [271, 143] width 38 height 8
